Goal: Task Accomplishment & Management: Manage account settings

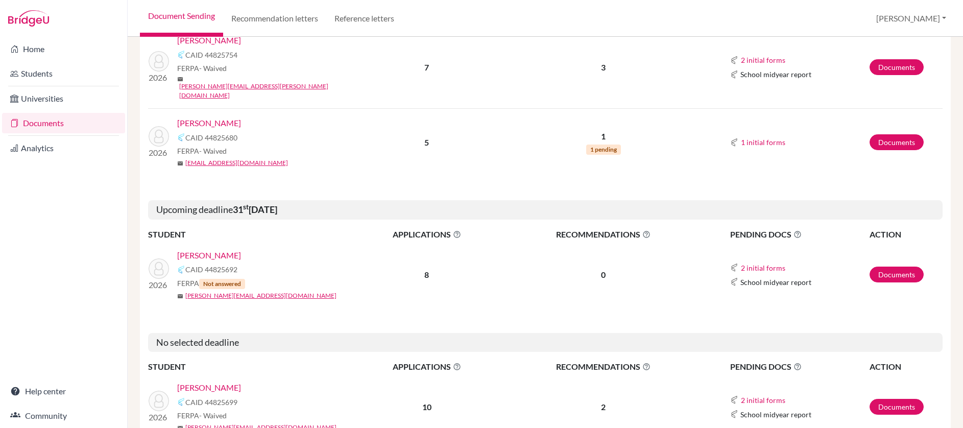
scroll to position [1223, 0]
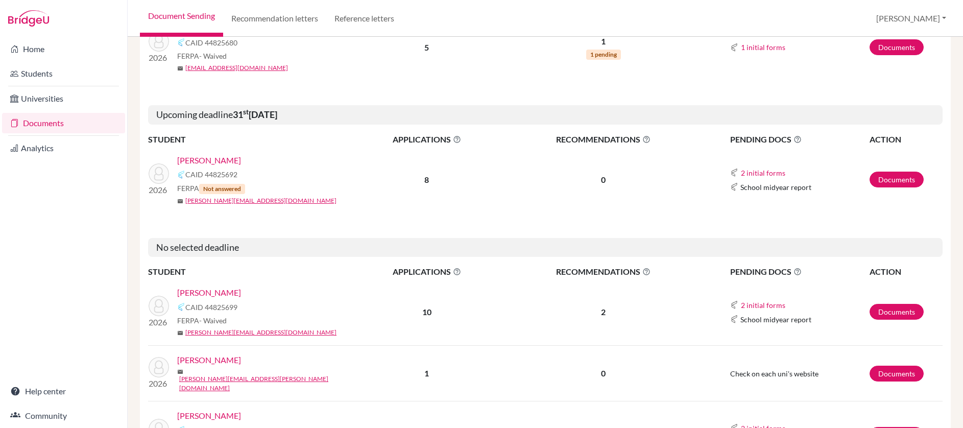
click at [223, 286] on link "Abraham, Sophie" at bounding box center [209, 292] width 64 height 12
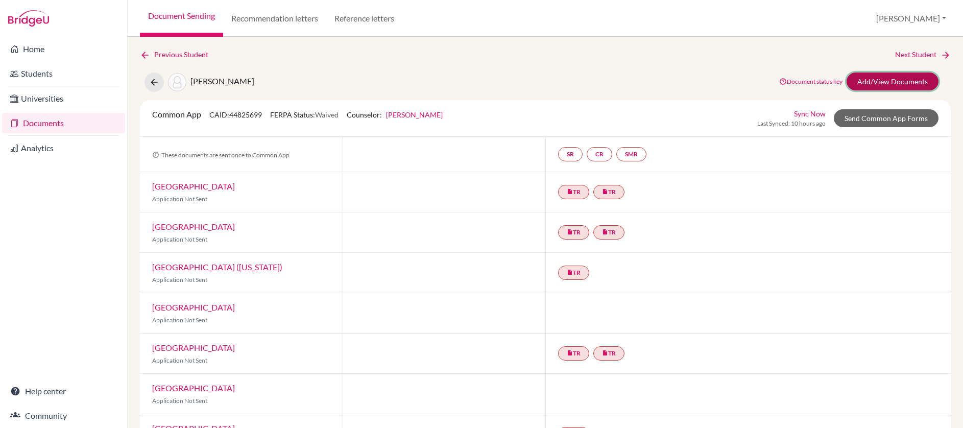
click at [860, 80] on link "Add/View Documents" at bounding box center [892, 81] width 92 height 18
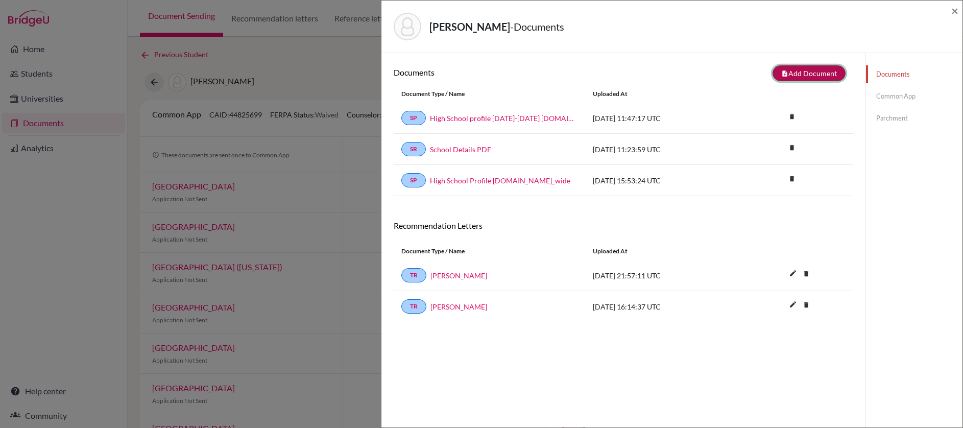
click at [797, 70] on button "note_add Add Document" at bounding box center [808, 73] width 73 height 16
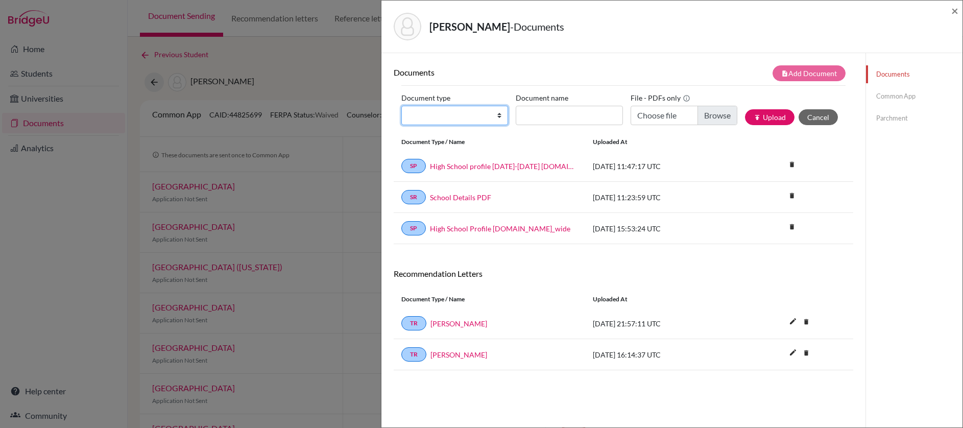
click at [485, 115] on select "Change explanation for Common App reports Counselor recommendation Internationa…" at bounding box center [454, 115] width 107 height 19
select select "2"
click at [401, 106] on select "Change explanation for Common App reports Counselor recommendation Internationa…" at bounding box center [454, 115] width 107 height 19
click at [565, 113] on input "Document name" at bounding box center [568, 115] width 107 height 19
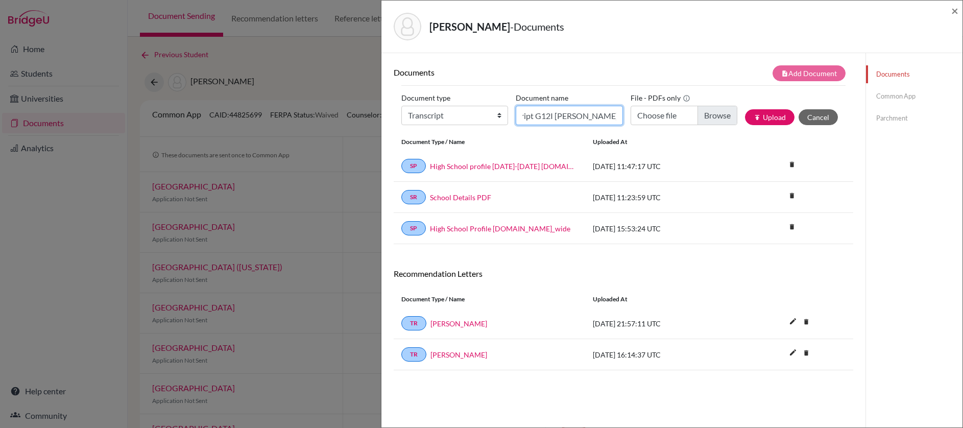
type input "Transcript G12I Abraham Sophie"
click at [708, 109] on input "Choose file" at bounding box center [683, 115] width 107 height 19
click at [707, 119] on input "Choose file" at bounding box center [683, 115] width 107 height 19
type input "C:\fakepath\Transcript Abraham Sophie G12I 100725.pdf"
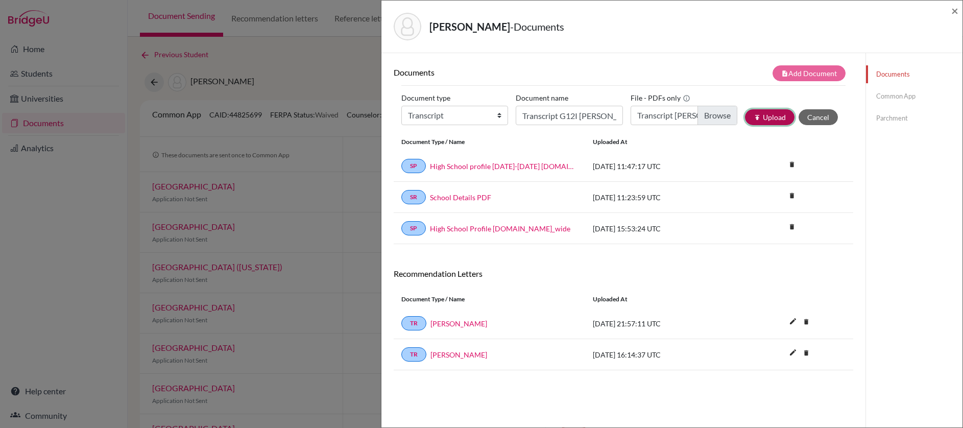
click at [764, 112] on button "publish Upload" at bounding box center [770, 117] width 50 height 16
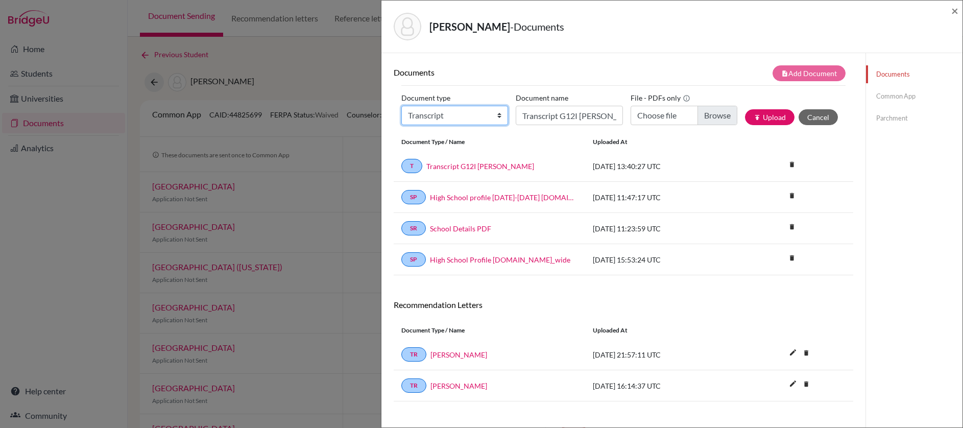
click at [496, 117] on select "Change explanation for Common App reports Counselor recommendation Internationa…" at bounding box center [454, 115] width 107 height 19
select select "4"
click at [401, 106] on select "Change explanation for Common App reports Counselor recommendation Internationa…" at bounding box center [454, 115] width 107 height 19
click at [546, 120] on input "Transcript G12I Abraham Sophie" at bounding box center [568, 115] width 107 height 19
type input "CREC Abraham Sophie"
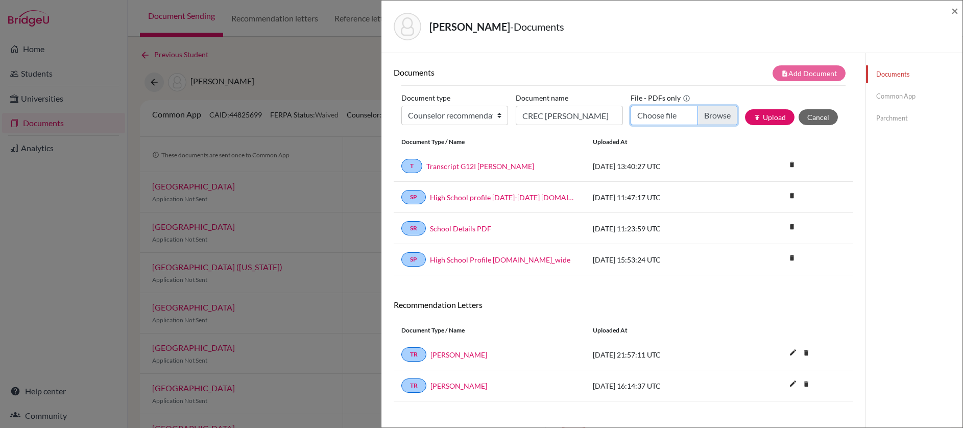
click at [704, 120] on input "Choose file" at bounding box center [683, 115] width 107 height 19
type input "C:\fakepath\CREC CA Abraham Sophie.pdf"
click at [767, 119] on button "publish Upload" at bounding box center [770, 117] width 50 height 16
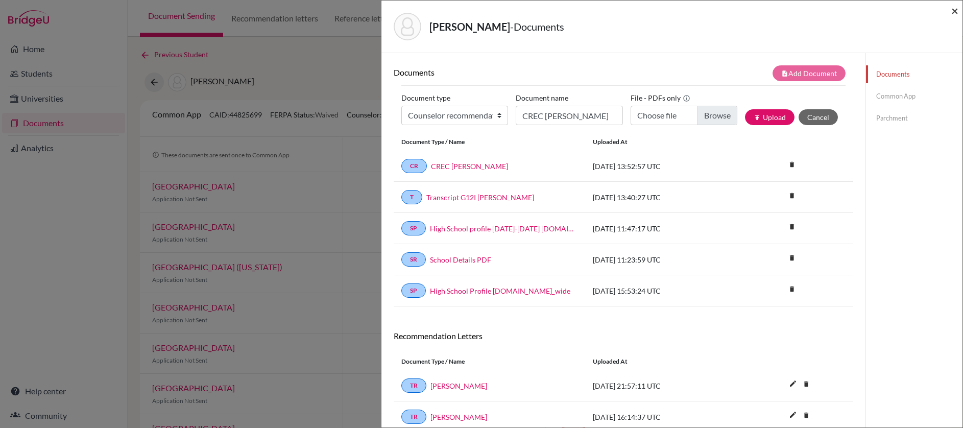
click at [956, 14] on span "×" at bounding box center [954, 10] width 7 height 15
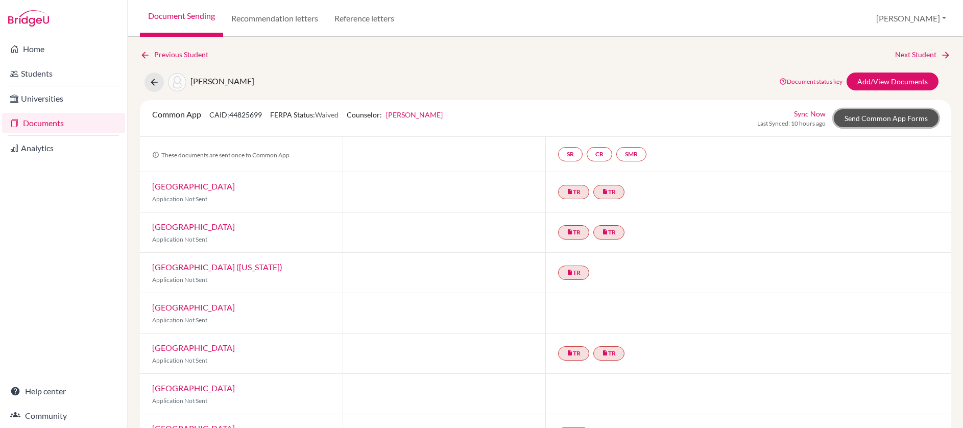
click at [864, 120] on link "Send Common App Forms" at bounding box center [885, 118] width 105 height 18
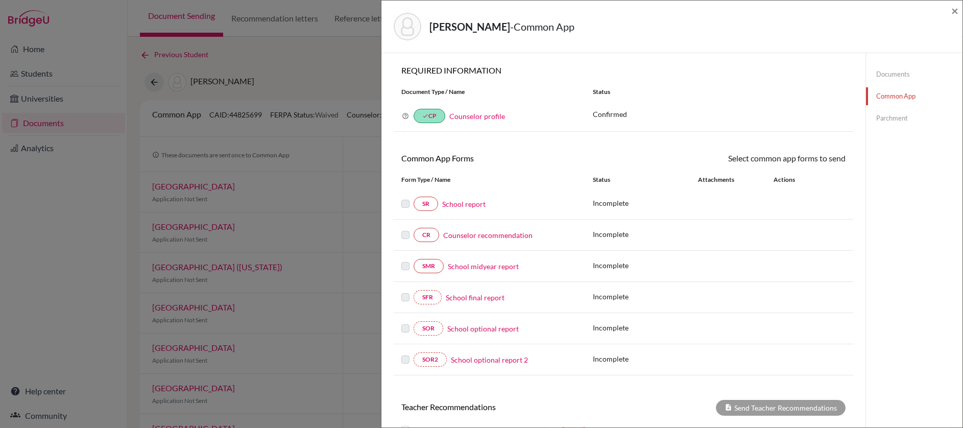
click at [467, 204] on link "School report" at bounding box center [463, 204] width 43 height 11
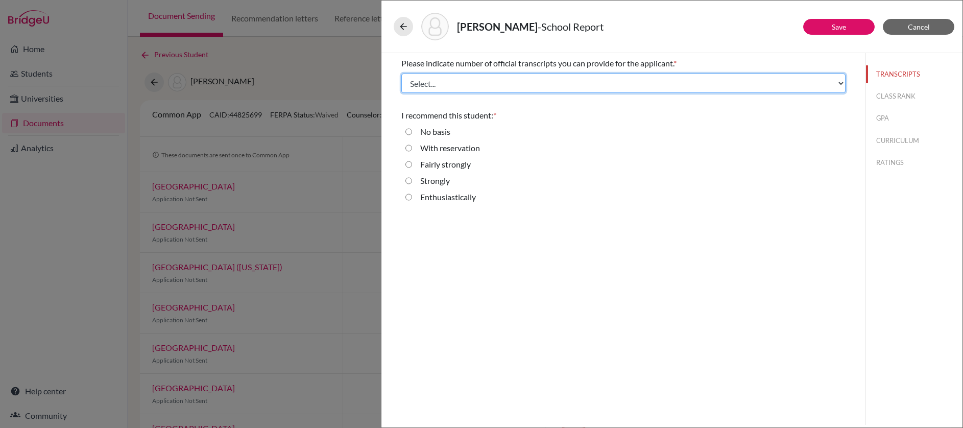
click at [721, 81] on select "Select... 1 2 3 4" at bounding box center [623, 82] width 444 height 19
select select "1"
click at [401, 73] on select "Select... 1 2 3 4" at bounding box center [623, 82] width 444 height 19
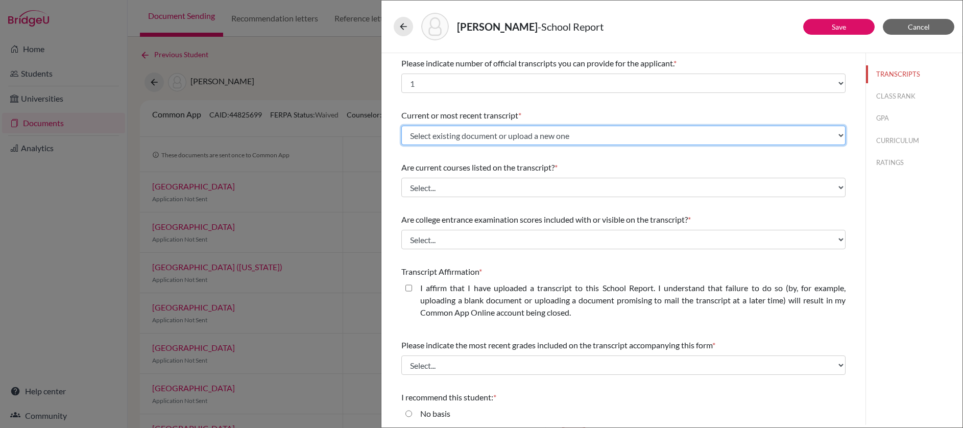
click at [710, 137] on select "Select existing document or upload a new one Transcript G12I Abraham Sophie Upl…" at bounding box center [623, 135] width 444 height 19
select select "678614"
click at [401, 126] on select "Select existing document or upload a new one Transcript G12I Abraham Sophie Upl…" at bounding box center [623, 135] width 444 height 19
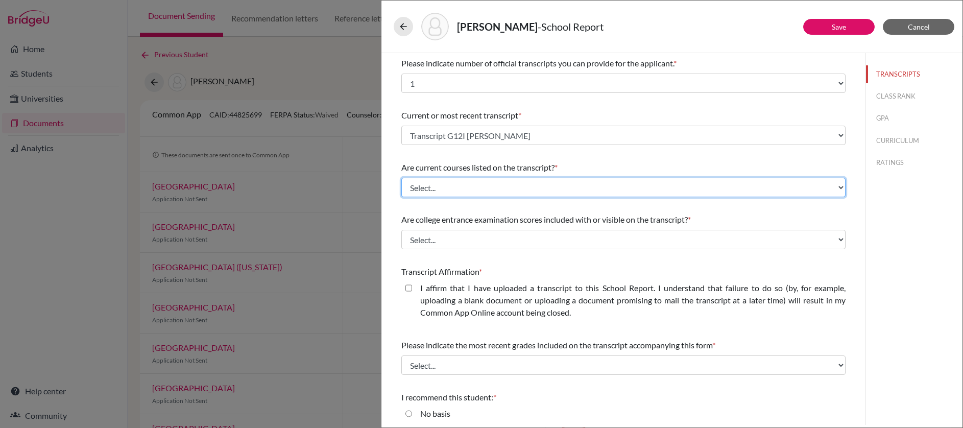
click at [684, 185] on select "Select... Yes No" at bounding box center [623, 187] width 444 height 19
select select "0"
click at [401, 178] on select "Select... Yes No" at bounding box center [623, 187] width 444 height 19
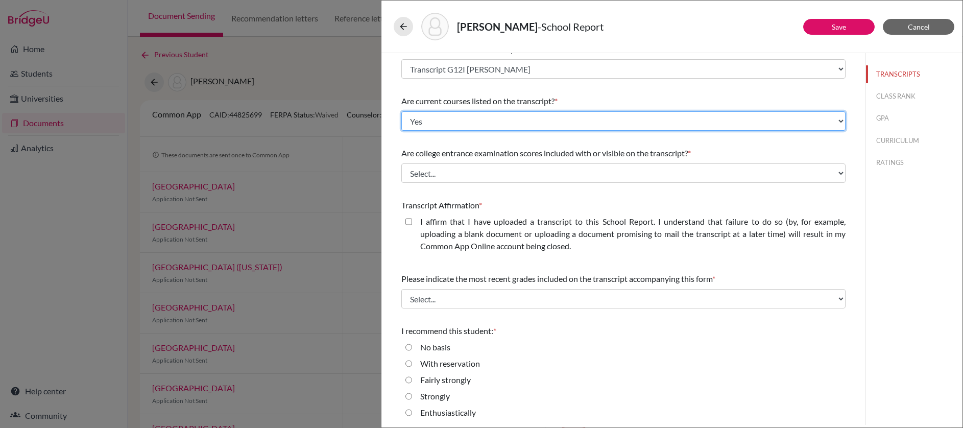
scroll to position [68, 0]
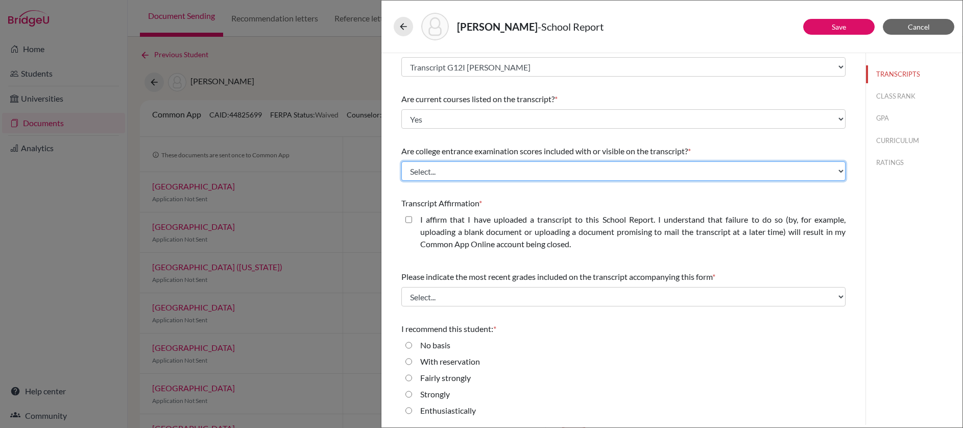
click at [642, 174] on select "Select... Yes No" at bounding box center [623, 170] width 444 height 19
select select "1"
click at [401, 161] on select "Select... Yes No" at bounding box center [623, 170] width 444 height 19
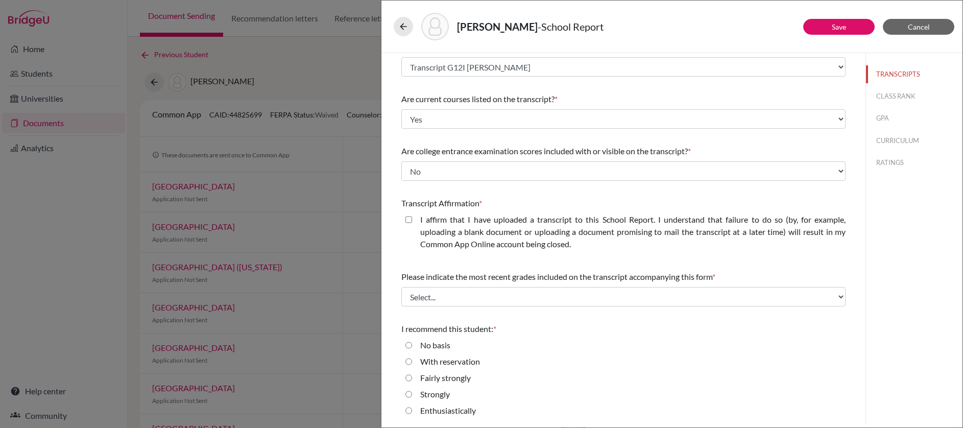
click at [409, 219] on closed\ "I affirm that I have uploaded a transcript to this School Report. I understand …" at bounding box center [408, 219] width 7 height 12
checkbox closed\ "true"
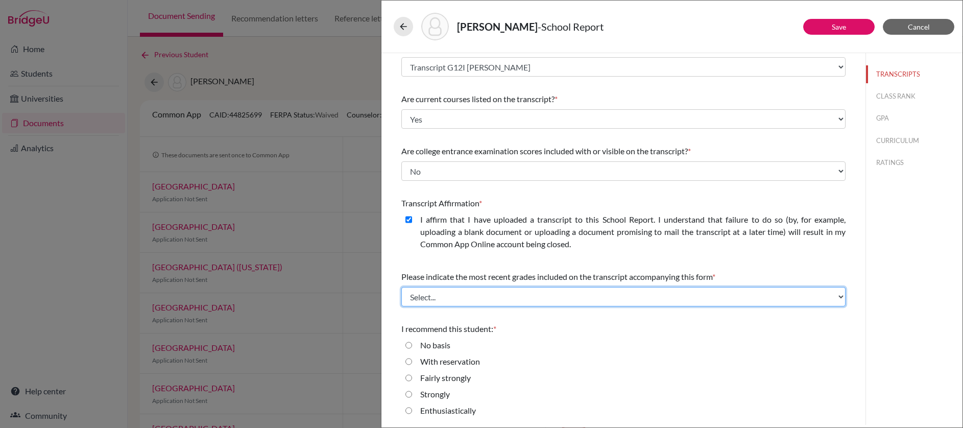
click at [504, 299] on select "Select... Final junior year grades 1st Quarter senior year grades 2nd Quarter/1…" at bounding box center [623, 296] width 444 height 19
select select "0"
click at [401, 287] on select "Select... Final junior year grades 1st Quarter senior year grades 2nd Quarter/1…" at bounding box center [623, 296] width 444 height 19
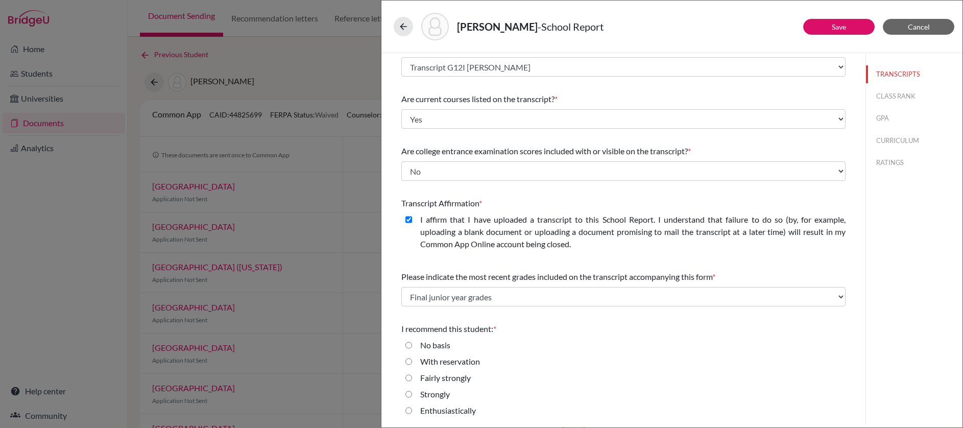
click at [408, 409] on input "Enthusiastically" at bounding box center [408, 410] width 7 height 12
radio input "true"
click at [819, 30] on button "Save" at bounding box center [838, 27] width 71 height 16
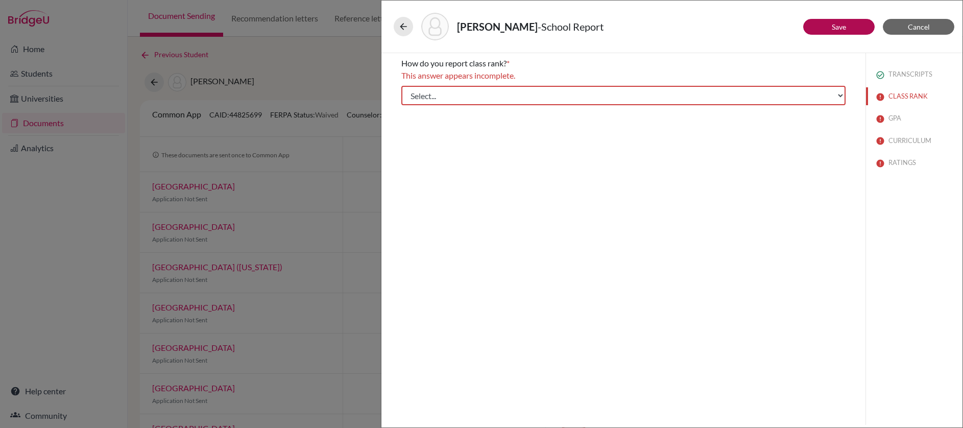
scroll to position [0, 0]
click at [835, 102] on select "Select... Exact Decile Quintile Quartile None" at bounding box center [623, 95] width 444 height 19
select select "5"
click at [401, 86] on select "Select... Exact Decile Quintile Quartile None" at bounding box center [623, 95] width 444 height 19
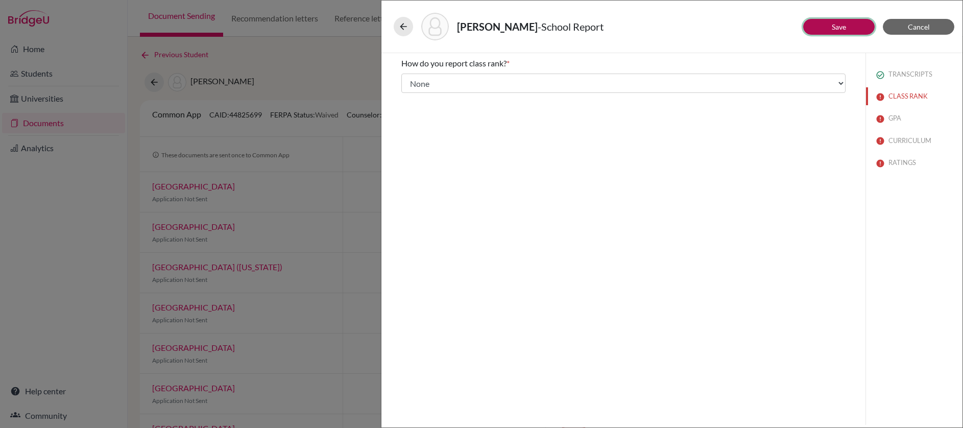
click at [837, 31] on link "Save" at bounding box center [838, 26] width 14 height 9
click at [895, 118] on button "GPA" at bounding box center [914, 118] width 96 height 18
click at [410, 94] on input "Yes" at bounding box center [408, 92] width 7 height 12
radio input "true"
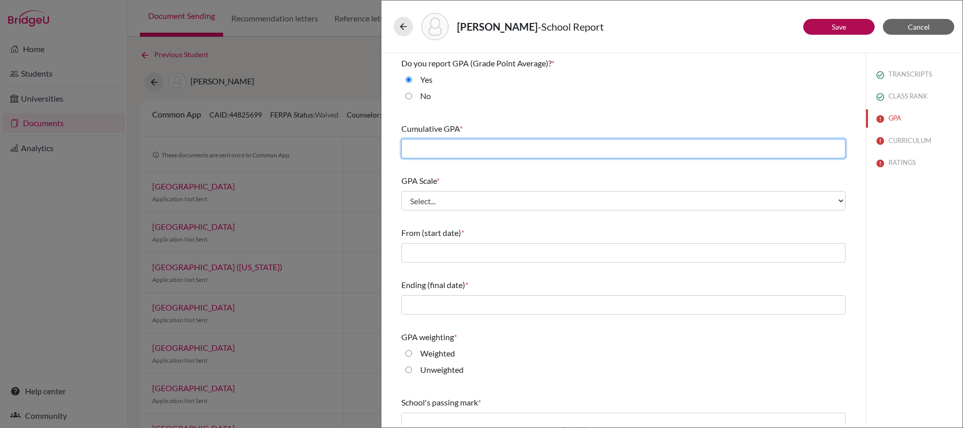
click at [779, 149] on input "text" at bounding box center [623, 148] width 444 height 19
type input "4.12"
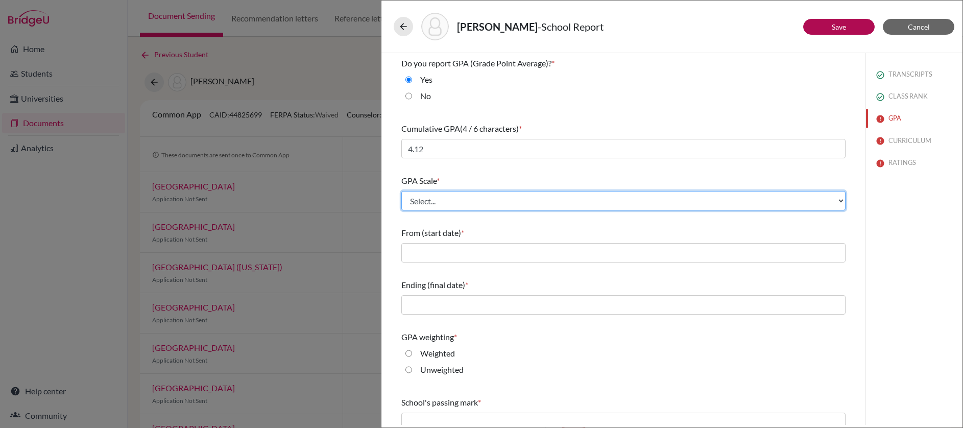
click at [602, 199] on select "Select... 4 5 6 7 8 9 10 11 12 13 14 15 16 17 18 19 20 100" at bounding box center [623, 200] width 444 height 19
select select "4"
click at [401, 191] on select "Select... 4 5 6 7 8 9 10 11 12 13 14 15 16 17 18 19 20 100" at bounding box center [623, 200] width 444 height 19
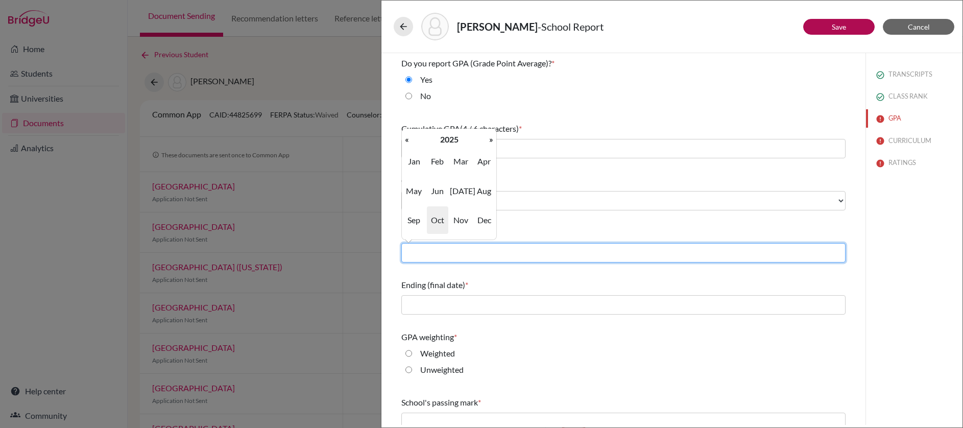
click at [571, 251] on input "text" at bounding box center [623, 252] width 444 height 19
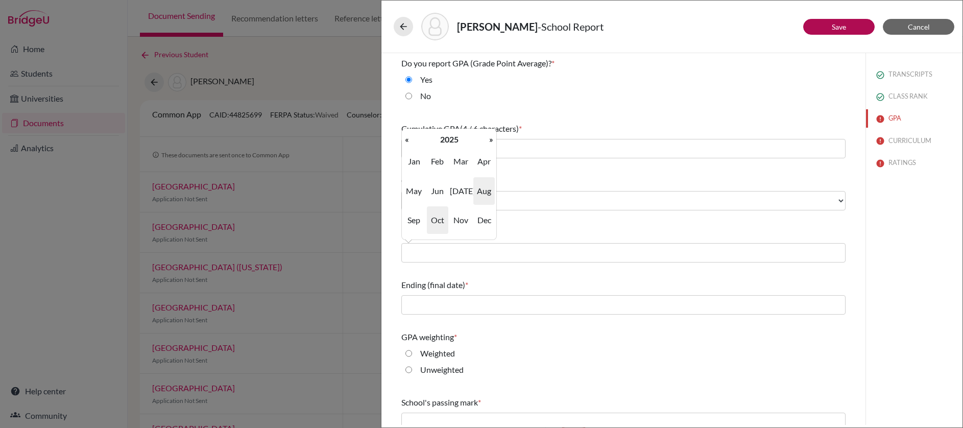
click at [485, 191] on span "Aug" at bounding box center [483, 191] width 21 height 28
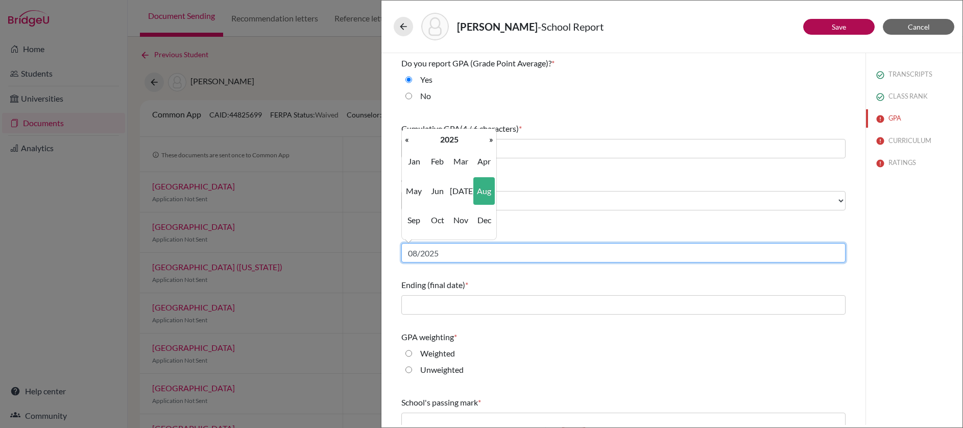
click at [503, 253] on input "08/2025" at bounding box center [623, 252] width 444 height 19
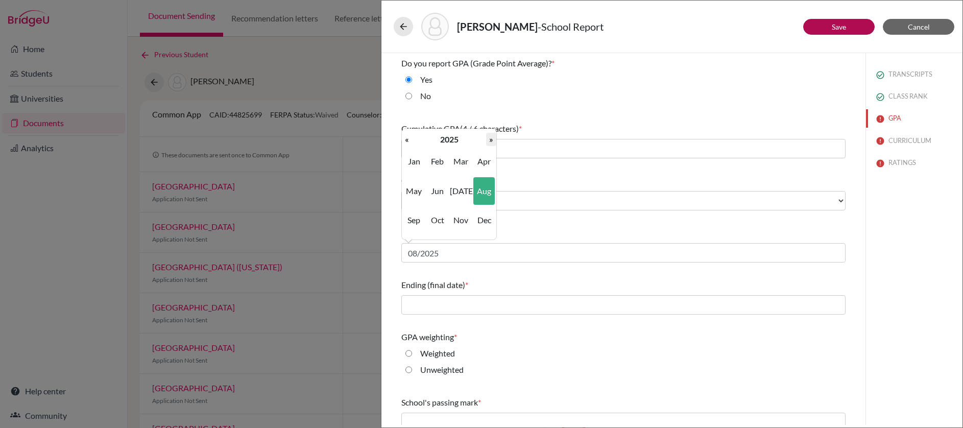
click at [488, 142] on th "»" at bounding box center [491, 139] width 10 height 13
click at [409, 139] on th "«" at bounding box center [407, 139] width 10 height 13
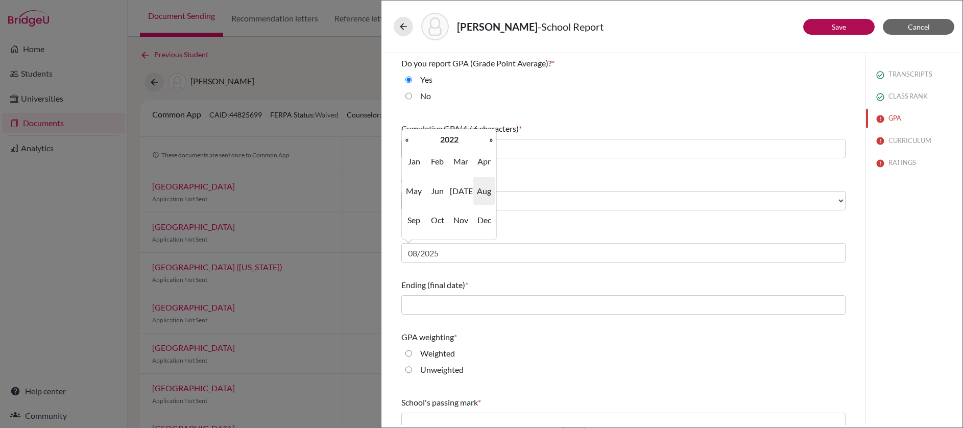
click at [488, 192] on span "Aug" at bounding box center [483, 191] width 21 height 28
type input "08/2022"
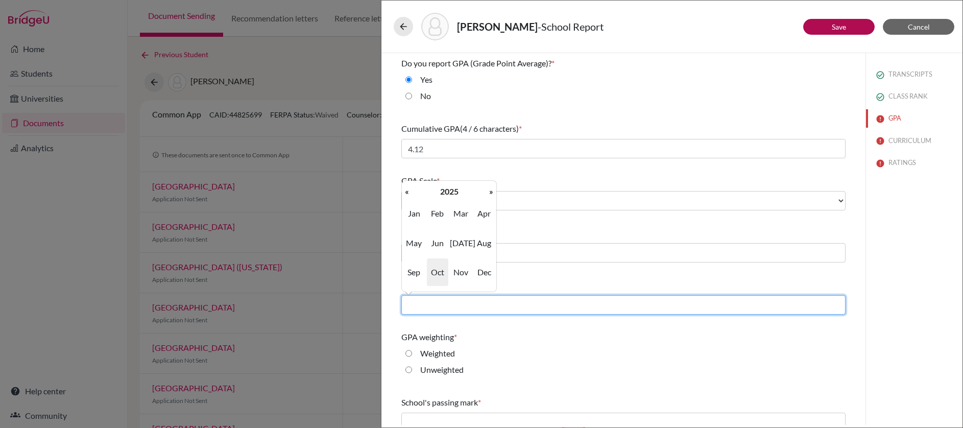
click at [555, 309] on input "text" at bounding box center [623, 304] width 444 height 19
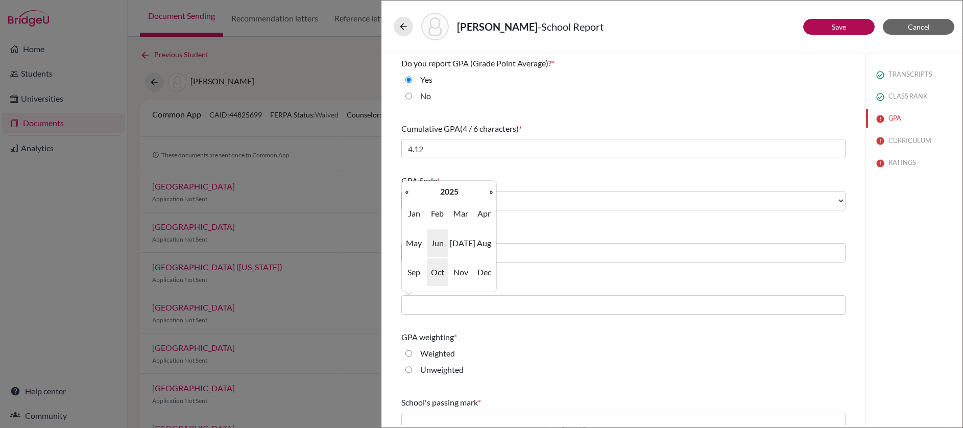
click at [434, 247] on span "Jun" at bounding box center [437, 243] width 21 height 28
type input "06/2025"
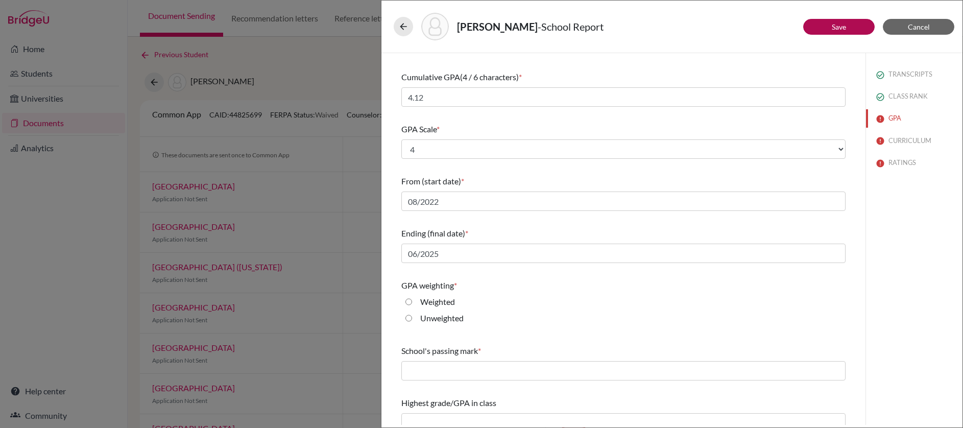
scroll to position [63, 0]
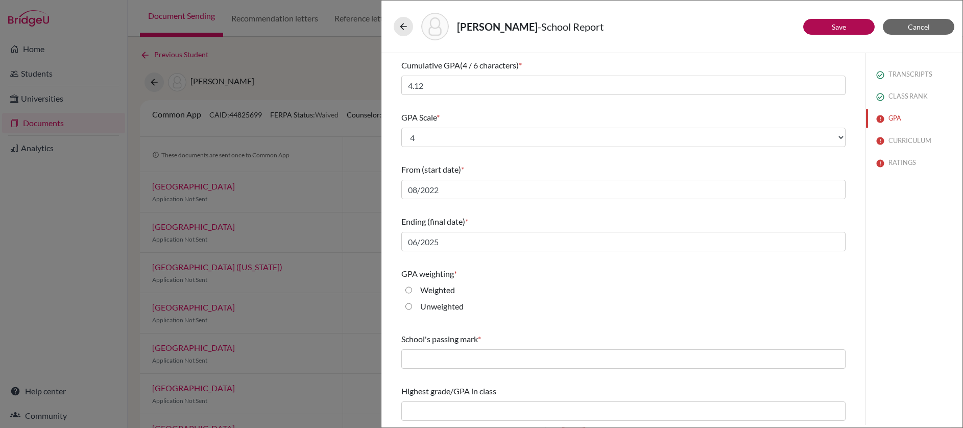
click at [410, 291] on input "Weighted" at bounding box center [408, 290] width 7 height 12
radio input "true"
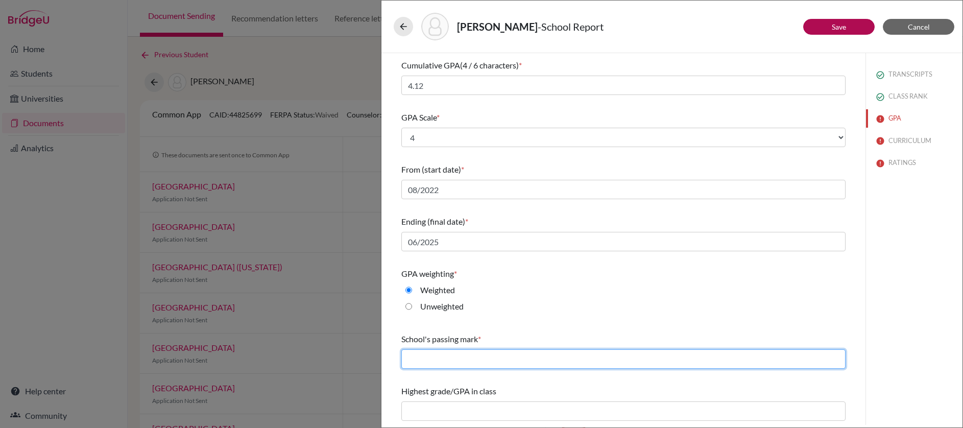
click at [509, 357] on input "text" at bounding box center [623, 358] width 444 height 19
type input "60"
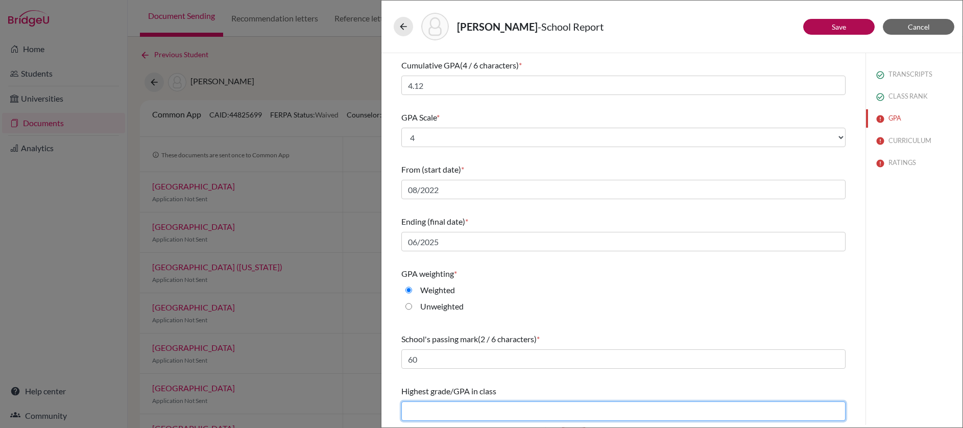
click at [545, 413] on input "text" at bounding box center [623, 410] width 444 height 19
type input "NA"
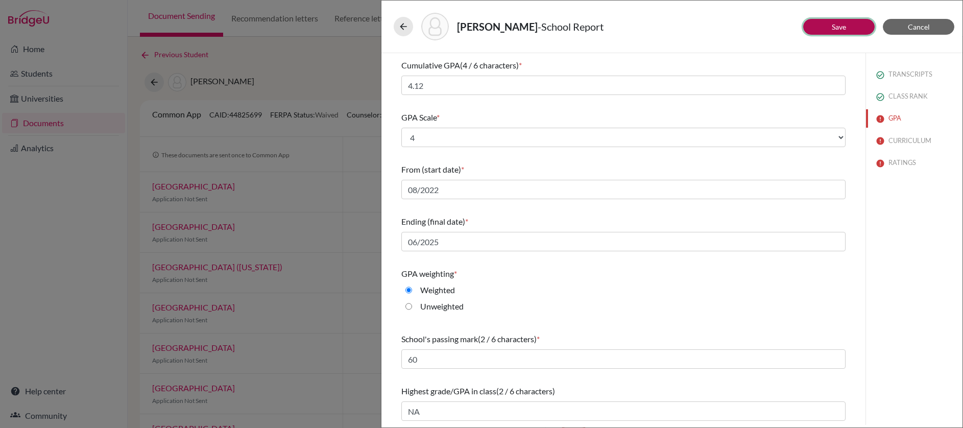
click at [840, 30] on link "Save" at bounding box center [838, 26] width 14 height 9
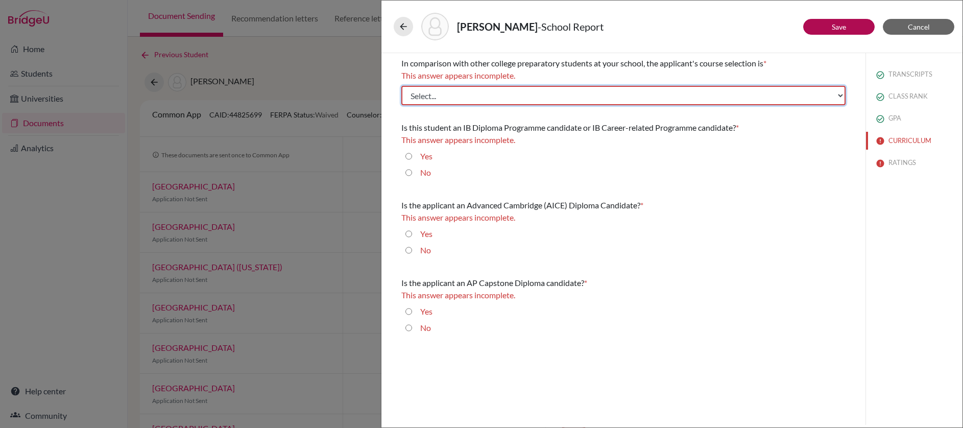
click at [687, 101] on select "Select... Less than demanding Average Demanding Very demanding Most demanding P…" at bounding box center [623, 95] width 444 height 19
select select "4"
click at [401, 86] on select "Select... Less than demanding Average Demanding Very demanding Most demanding P…" at bounding box center [623, 95] width 444 height 19
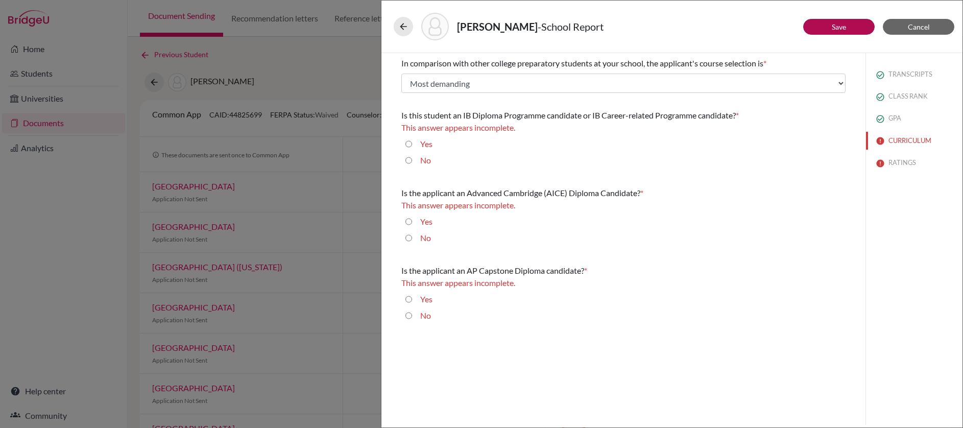
click at [409, 161] on input "No" at bounding box center [408, 160] width 7 height 12
radio input "true"
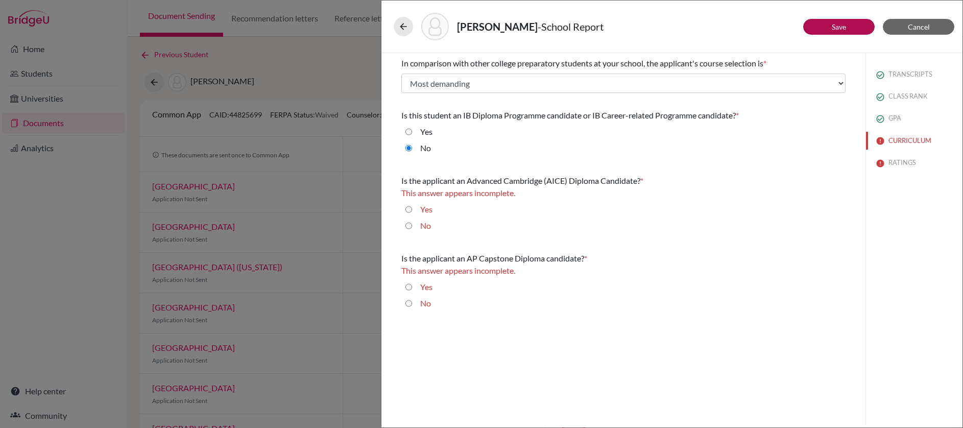
click at [410, 224] on input "No" at bounding box center [408, 225] width 7 height 12
radio input "true"
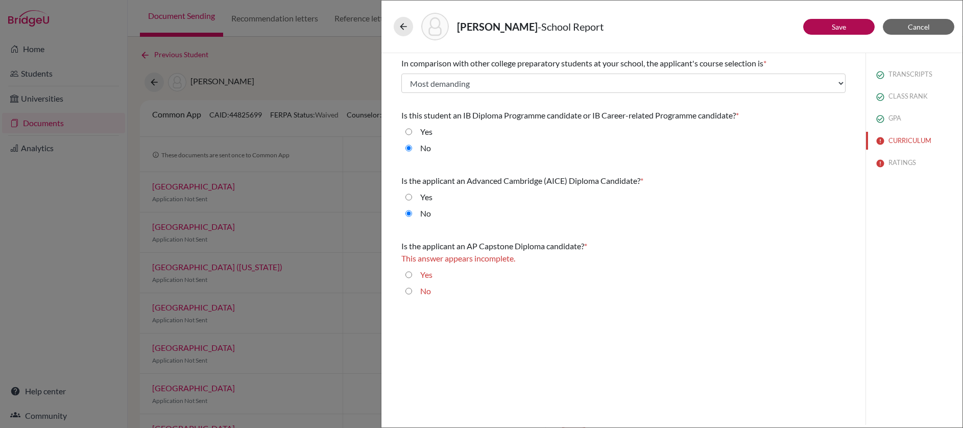
click at [410, 290] on input "No" at bounding box center [408, 291] width 7 height 12
radio input "true"
click at [830, 23] on button "Save" at bounding box center [838, 27] width 71 height 16
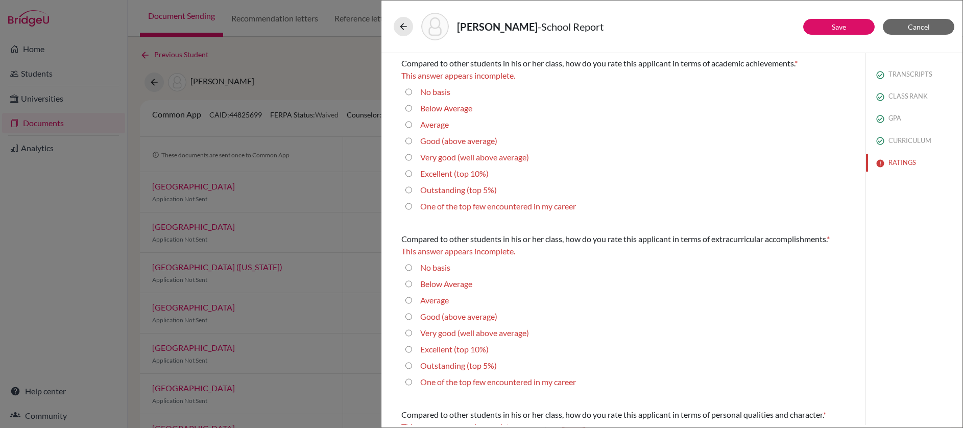
click at [411, 206] on career "One of the top few encountered in my career" at bounding box center [408, 206] width 7 height 12
radio career "true"
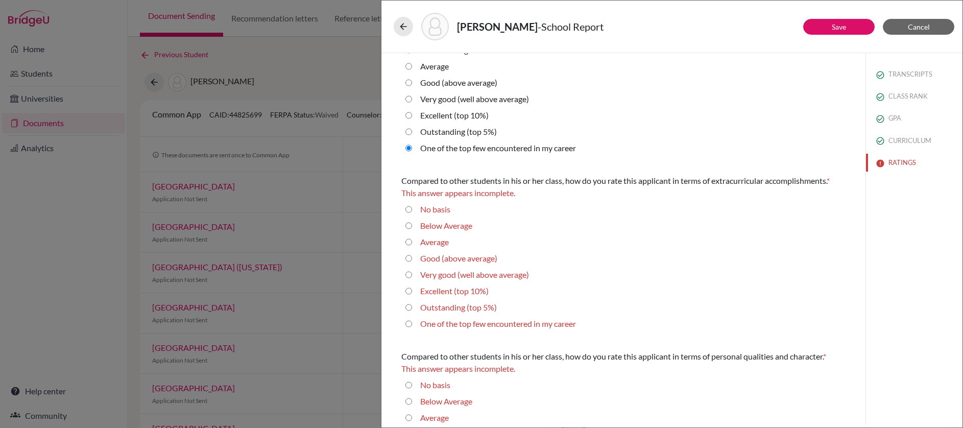
scroll to position [50, 0]
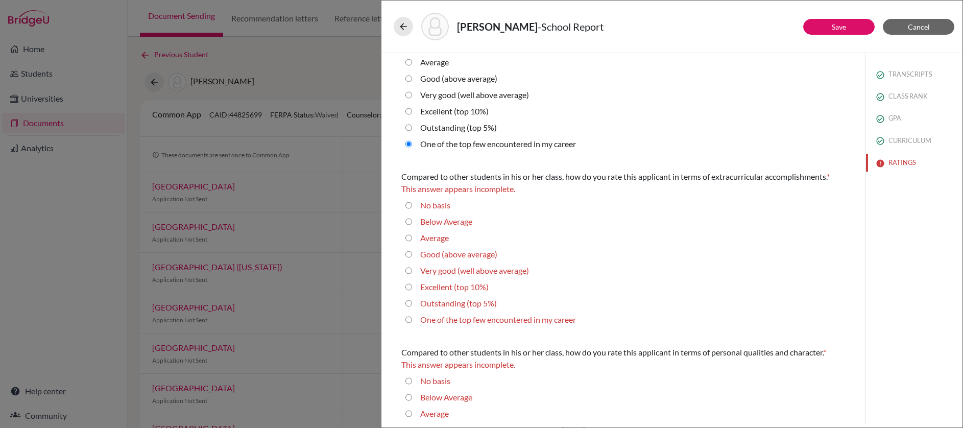
click at [409, 317] on career "One of the top few encountered in my career" at bounding box center [408, 319] width 7 height 12
radio career "true"
click at [411, 321] on career "One of the top few encountered in my career" at bounding box center [408, 319] width 7 height 12
radio career "true"
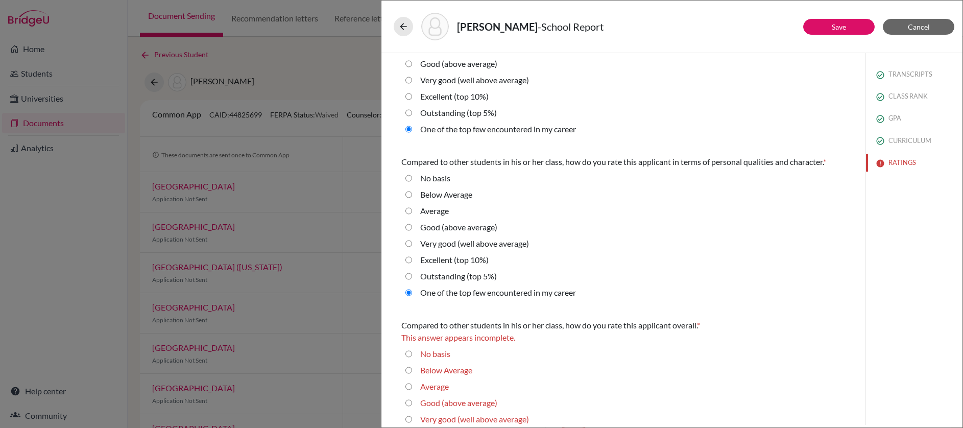
scroll to position [286, 0]
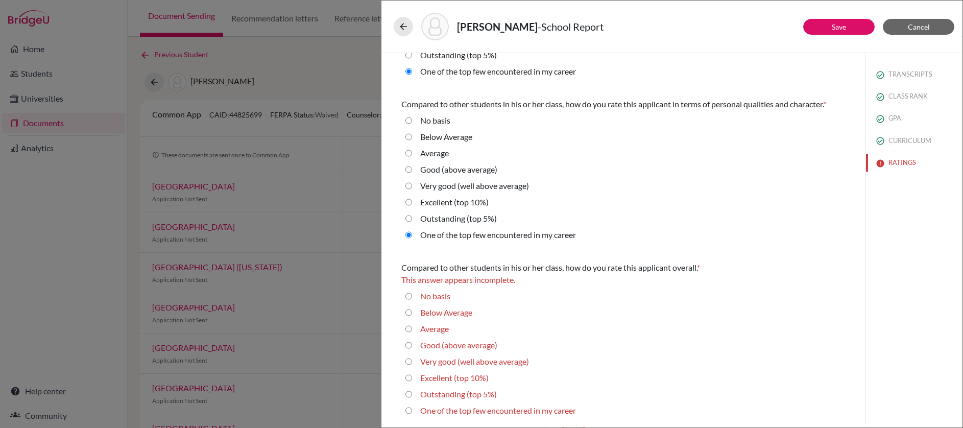
click at [410, 410] on career "One of the top few encountered in my career" at bounding box center [408, 410] width 7 height 12
radio career "true"
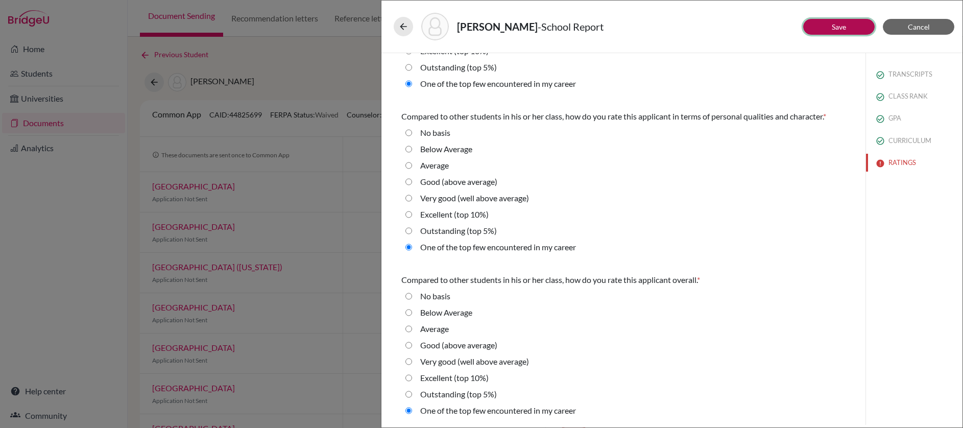
click at [851, 28] on button "Save" at bounding box center [838, 27] width 71 height 16
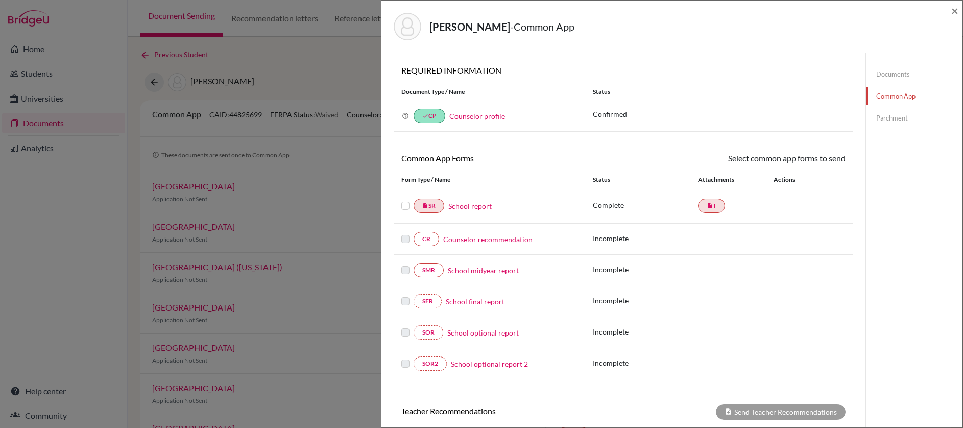
click at [515, 239] on link "Counselor recommendation" at bounding box center [487, 239] width 89 height 11
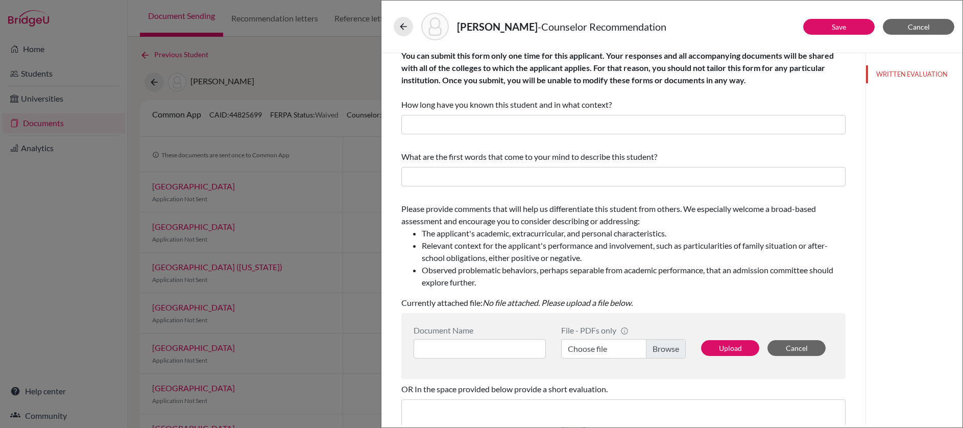
scroll to position [18, 0]
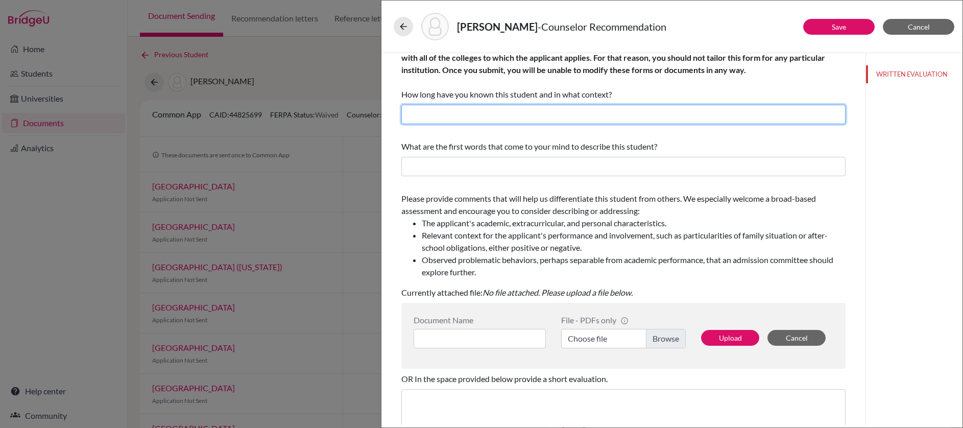
click at [613, 117] on input "text" at bounding box center [623, 114] width 444 height 19
click at [485, 115] on input "Over four years as his school counselor." at bounding box center [623, 114] width 444 height 19
type input "Over four years as her school counselor."
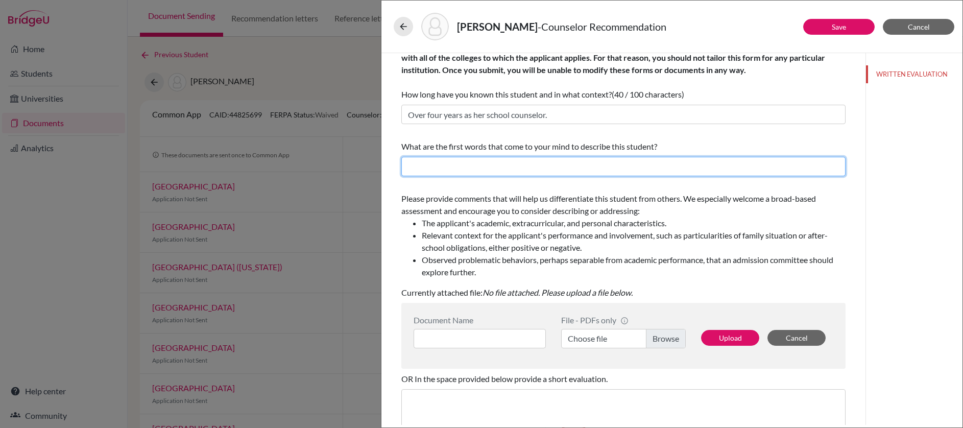
click at [548, 165] on input "text" at bounding box center [623, 166] width 444 height 19
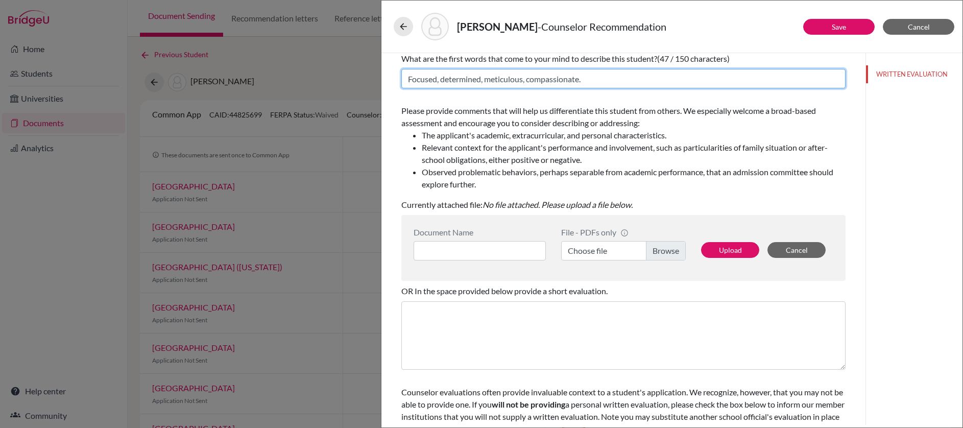
scroll to position [108, 0]
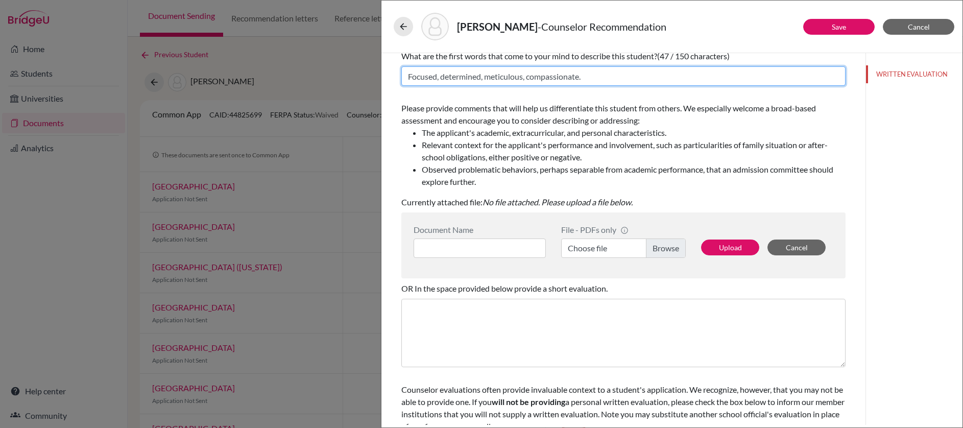
type input "Focused, determined, meticulous, compassionate."
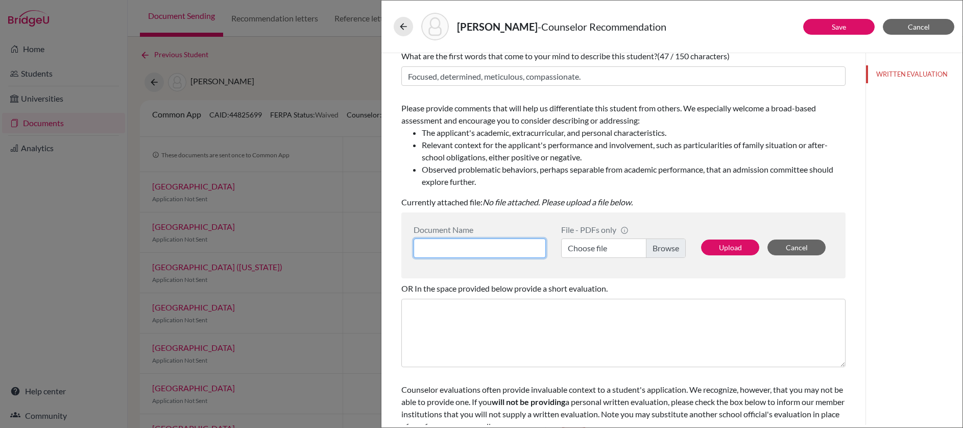
click at [504, 252] on input at bounding box center [479, 247] width 132 height 19
type input "CREC Abraham Sophie"
click at [659, 250] on label "Choose file" at bounding box center [623, 247] width 125 height 19
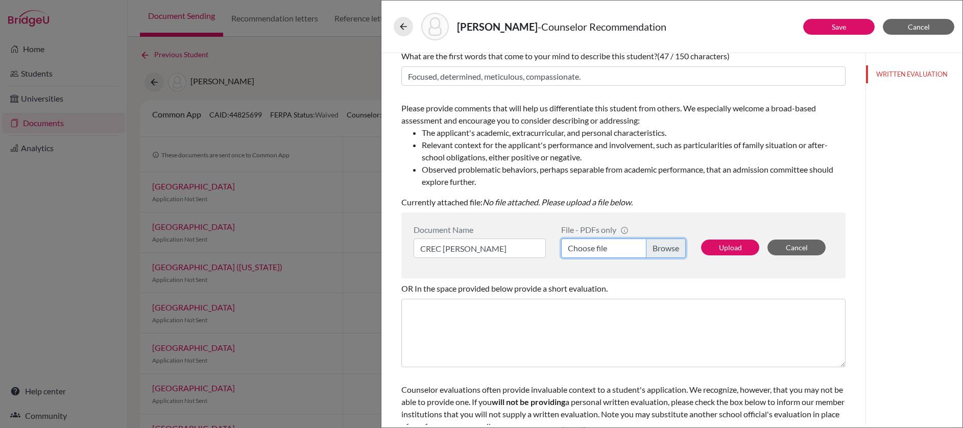
click at [659, 250] on input "Choose file" at bounding box center [623, 247] width 125 height 19
click at [717, 250] on button "Upload" at bounding box center [730, 247] width 58 height 16
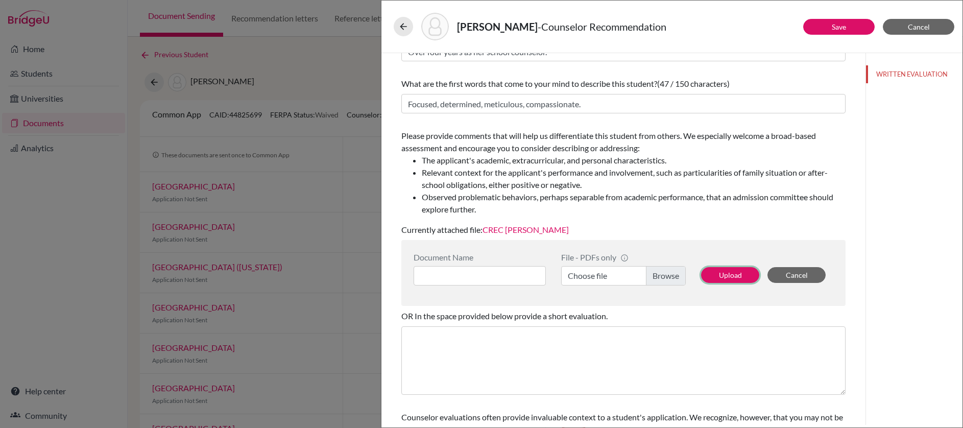
scroll to position [32, 0]
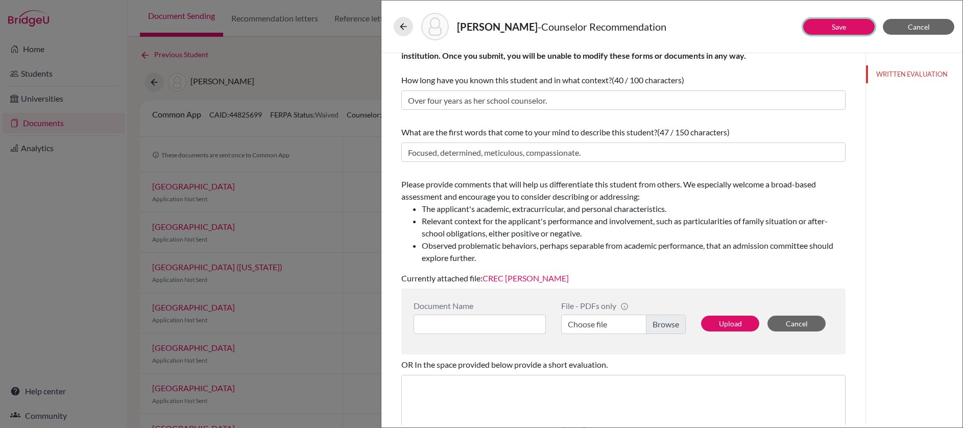
click at [831, 34] on button "Save" at bounding box center [838, 27] width 71 height 16
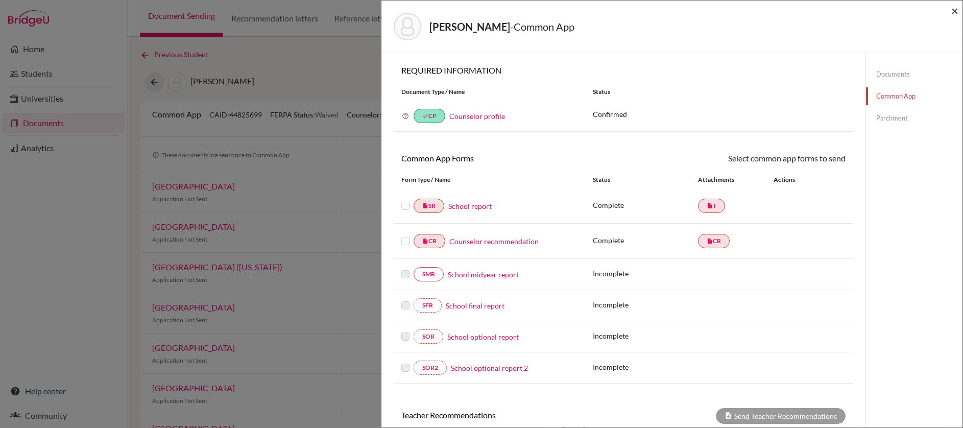
click at [953, 12] on span "×" at bounding box center [954, 10] width 7 height 15
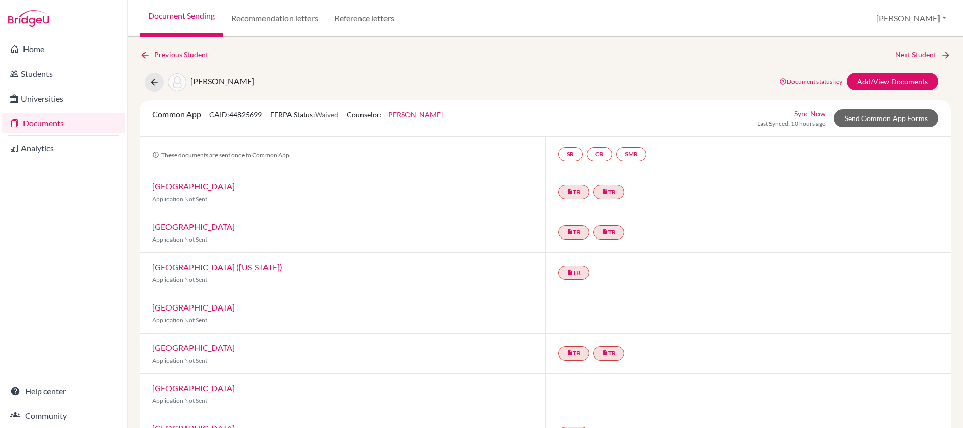
click at [44, 120] on link "Documents" at bounding box center [63, 123] width 123 height 20
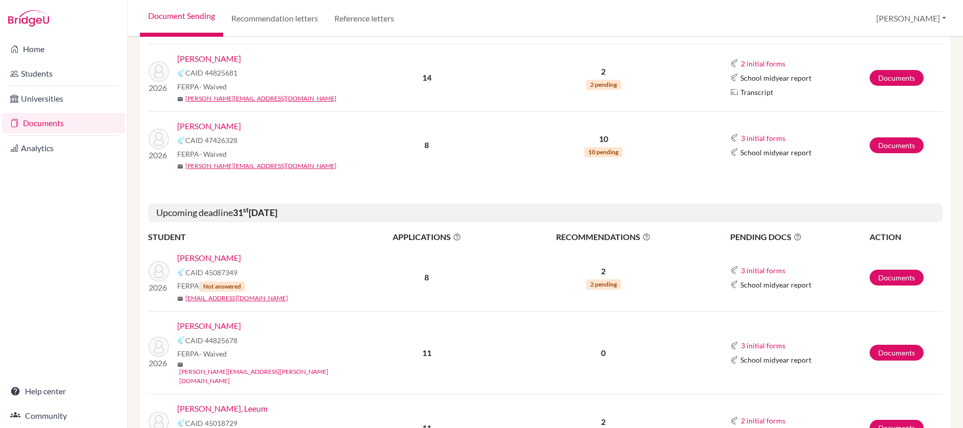
scroll to position [497, 0]
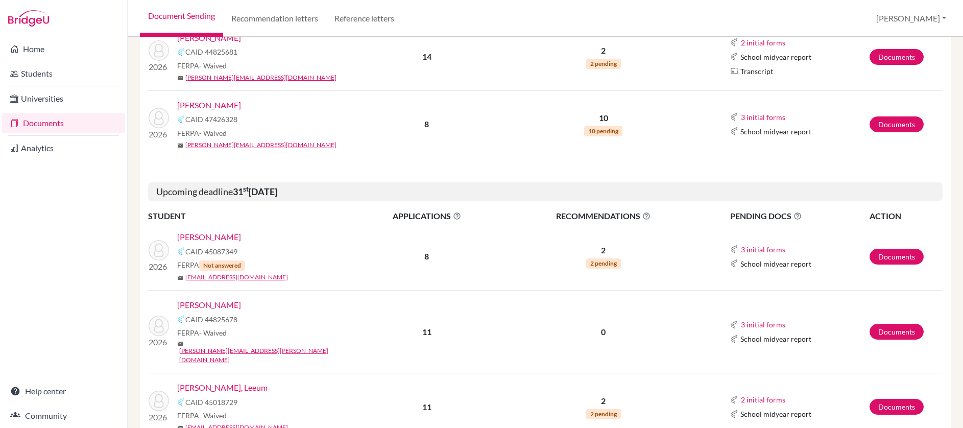
click at [230, 306] on link "[PERSON_NAME]" at bounding box center [209, 305] width 64 height 12
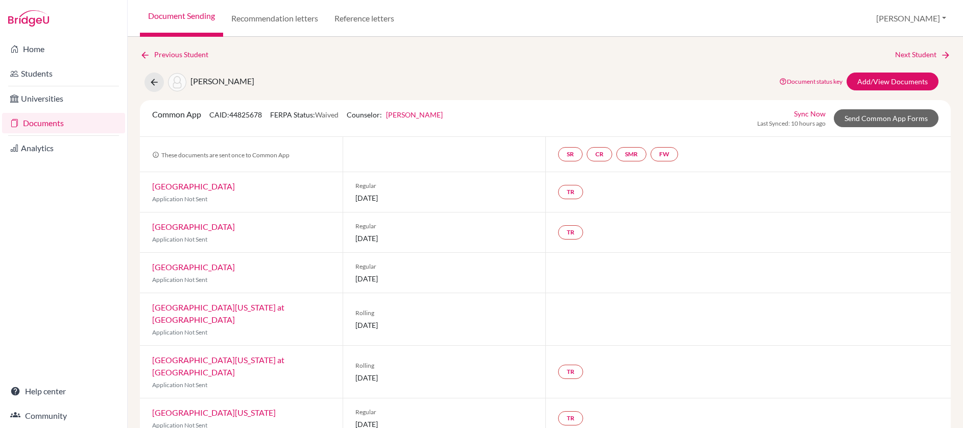
click at [71, 119] on link "Documents" at bounding box center [63, 123] width 123 height 20
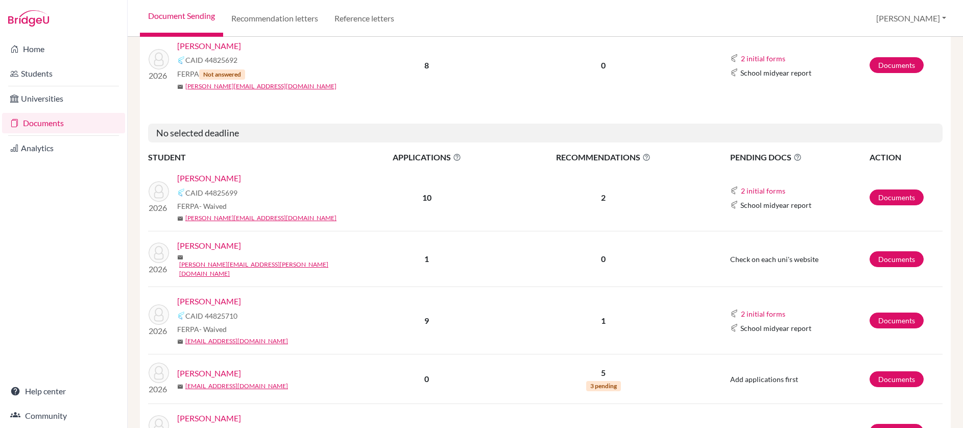
scroll to position [1391, 0]
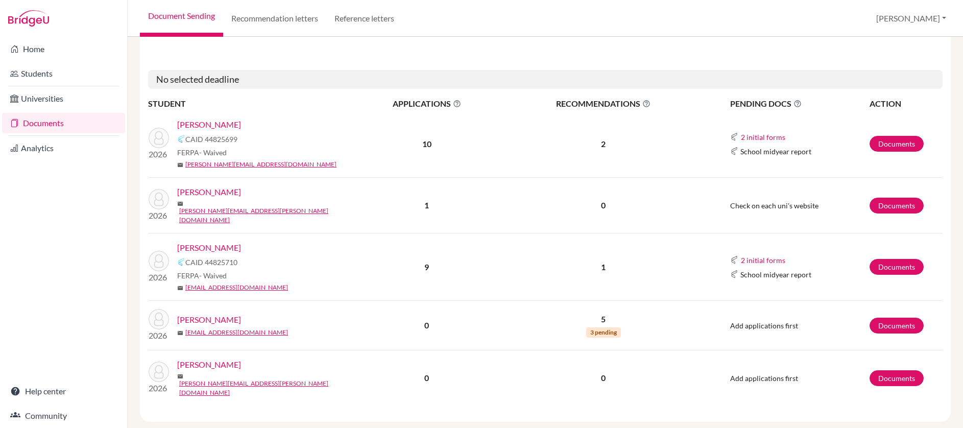
click at [208, 313] on link "[PERSON_NAME]" at bounding box center [209, 319] width 64 height 12
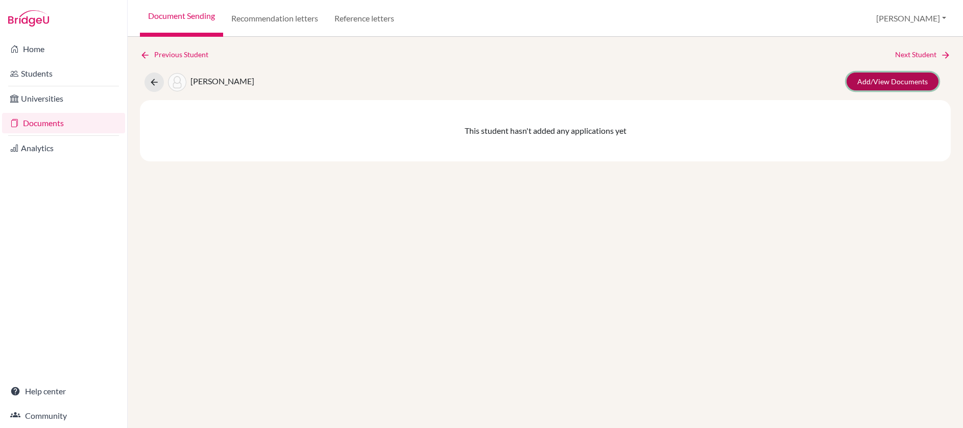
click at [885, 81] on link "Add/View Documents" at bounding box center [892, 81] width 92 height 18
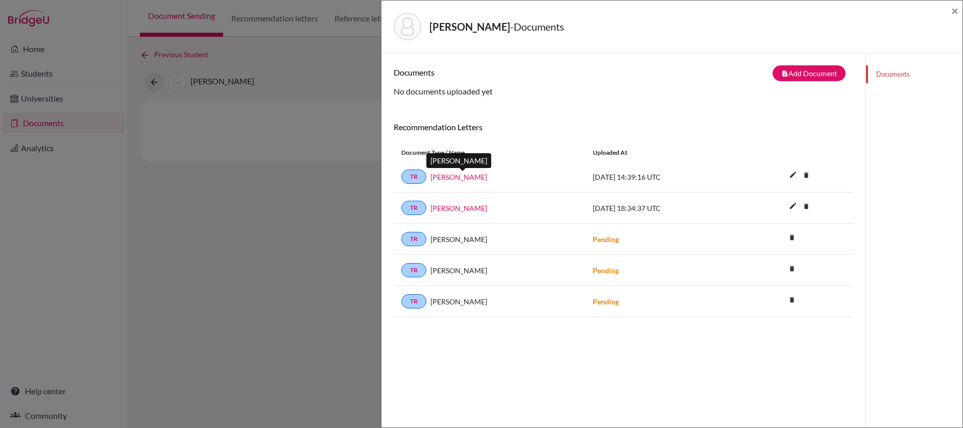
click at [478, 178] on link "[PERSON_NAME]" at bounding box center [458, 176] width 57 height 11
click at [469, 211] on link "[PERSON_NAME]" at bounding box center [458, 208] width 57 height 11
click at [802, 72] on button "note_add Add Document" at bounding box center [808, 73] width 73 height 16
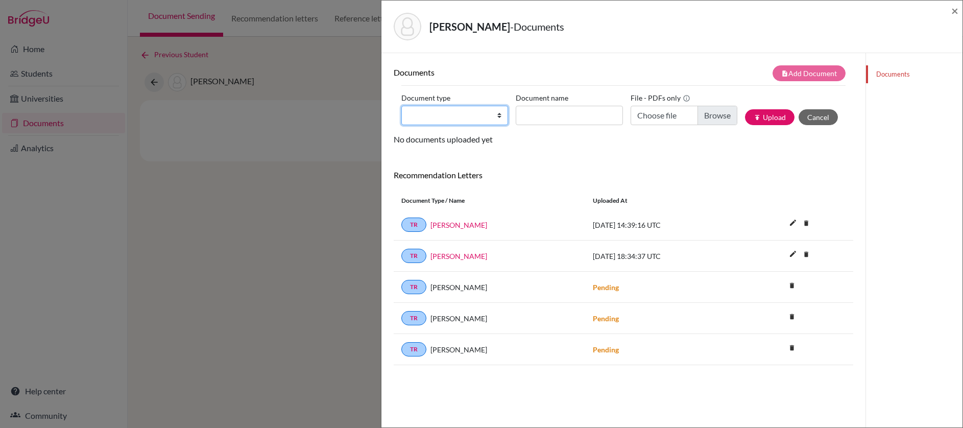
click at [496, 119] on select "Change explanation for Common App reports Counselor recommendation Internationa…" at bounding box center [454, 115] width 107 height 19
select select "4"
click at [401, 106] on select "Change explanation for Common App reports Counselor recommendation Internationa…" at bounding box center [454, 115] width 107 height 19
click at [587, 119] on input "Document name" at bounding box center [568, 115] width 107 height 19
type input "CREC UCAS [PERSON_NAME]"
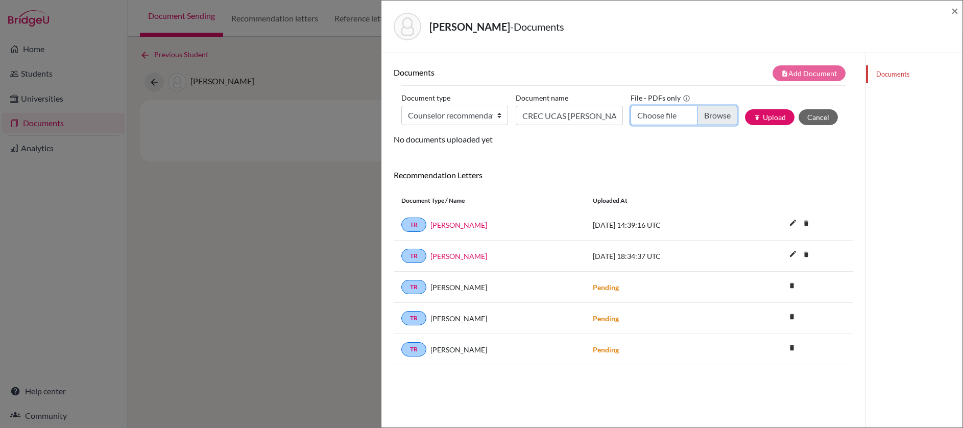
click at [703, 118] on input "Choose file" at bounding box center [683, 115] width 107 height 19
type input "C:\fakepath\CREC UCAS [PERSON_NAME].pdf"
click at [766, 122] on button "publish Upload" at bounding box center [770, 117] width 50 height 16
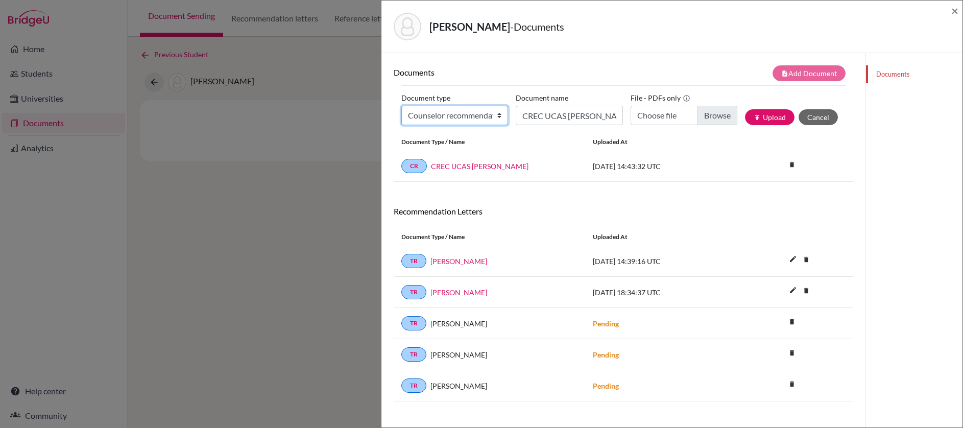
click at [498, 116] on select "Change explanation for Common App reports Counselor recommendation Internationa…" at bounding box center [454, 115] width 107 height 19
select select "4"
click at [401, 106] on select "Change explanation for Common App reports Counselor recommendation Internationa…" at bounding box center [454, 115] width 107 height 19
click at [557, 119] on input "CREC UCAS [PERSON_NAME]" at bounding box center [568, 115] width 107 height 19
type input "CREC [PERSON_NAME]"
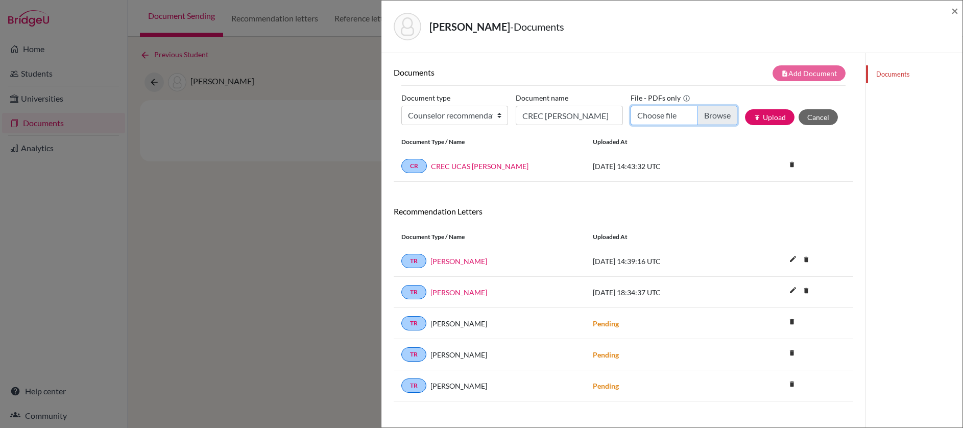
click at [701, 115] on input "Choose file" at bounding box center [683, 115] width 107 height 19
type input "C:\fakepath\CREC [PERSON_NAME].pdf"
click at [762, 119] on button "publish Upload" at bounding box center [770, 117] width 50 height 16
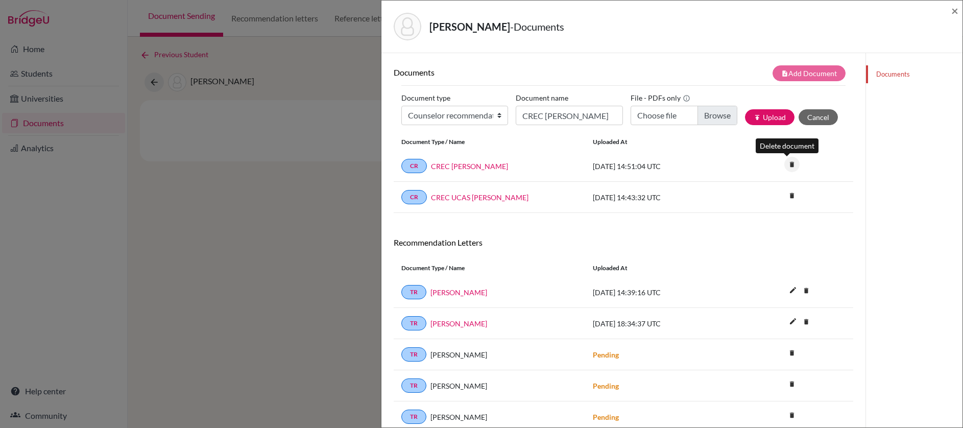
click at [786, 165] on icon "delete" at bounding box center [791, 164] width 15 height 15
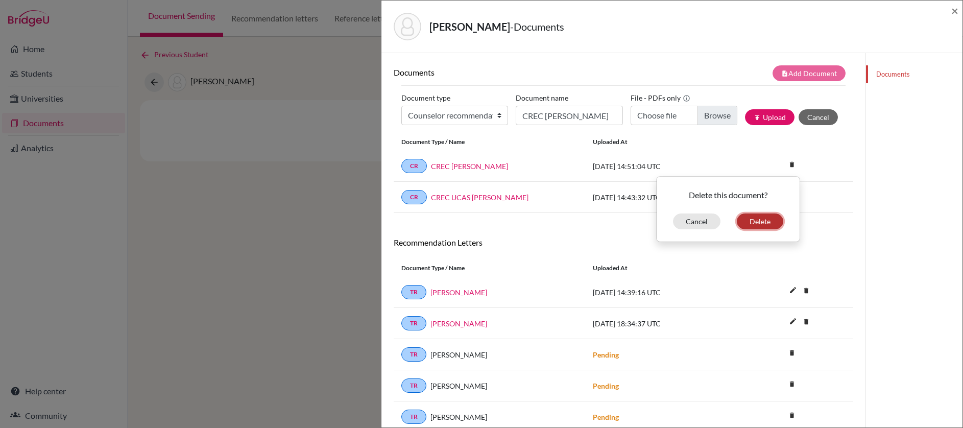
click at [758, 218] on button "Delete" at bounding box center [759, 221] width 46 height 16
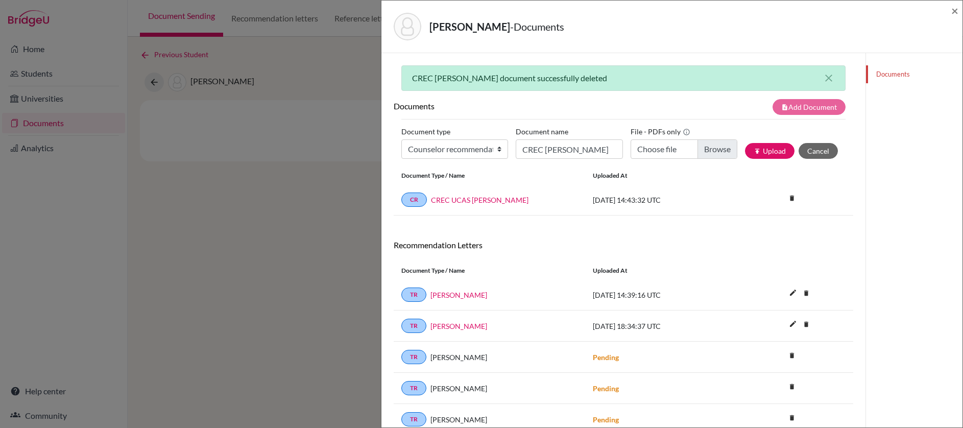
click at [495, 114] on div "Documents note_add Add Document" at bounding box center [622, 107] width 459 height 16
click at [499, 150] on select "Change explanation for Common App reports Counselor recommendation Internationa…" at bounding box center [454, 148] width 107 height 19
select select "4"
click at [401, 139] on select "Change explanation for Common App reports Counselor recommendation Internationa…" at bounding box center [454, 148] width 107 height 19
click at [602, 150] on input "CREC [PERSON_NAME]" at bounding box center [568, 148] width 107 height 19
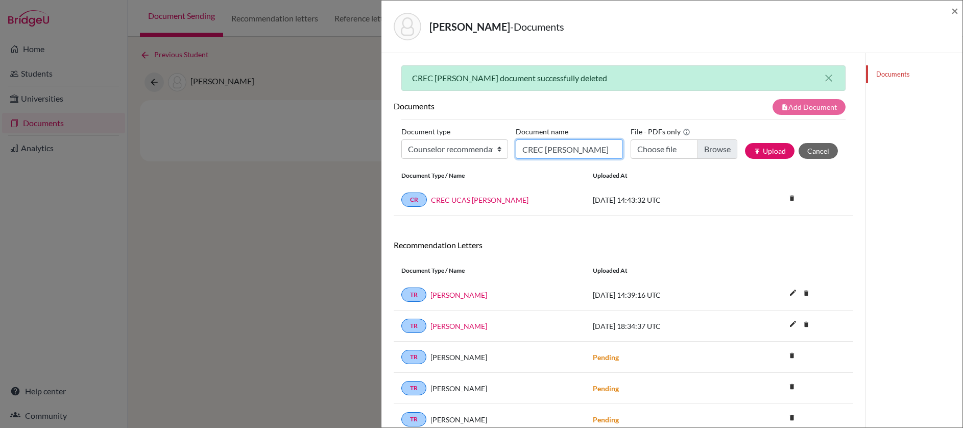
type input "CREC [PERSON_NAME]"
click at [709, 156] on input "Choose file" at bounding box center [683, 148] width 107 height 19
click at [714, 151] on input "Choose file" at bounding box center [683, 148] width 107 height 19
